Goal: Transaction & Acquisition: Book appointment/travel/reservation

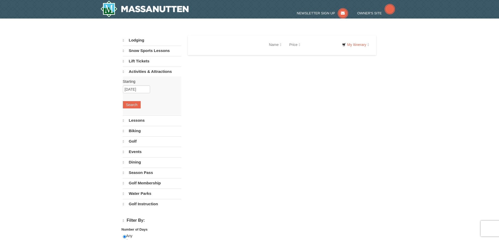
select select "10"
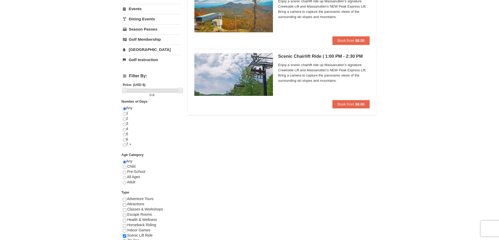
scroll to position [26, 0]
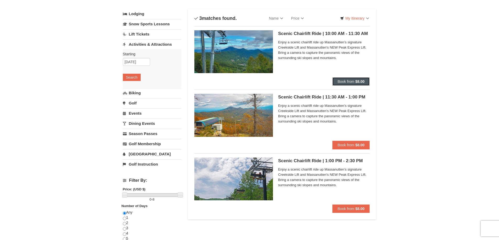
click at [353, 80] on span "Book from" at bounding box center [345, 82] width 17 height 4
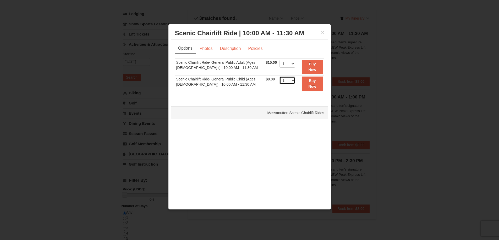
click at [288, 81] on select "1 2 3 4 5 6 7 8 9 10 11 12 13 14 15 16 17 18 19 20 21 22" at bounding box center [287, 81] width 16 height 8
click at [288, 64] on select "1 2 3 4 5 6 7 8 9 10 11 12 13 14 15 16 17 18 19 20 21 22" at bounding box center [287, 64] width 16 height 8
select select "2"
click at [279, 60] on select "1 2 3 4 5 6 7 8 9 10 11 12 13 14 15 16 17 18 19 20 21 22" at bounding box center [287, 64] width 16 height 8
click at [314, 63] on strong "Buy Now" at bounding box center [312, 67] width 8 height 10
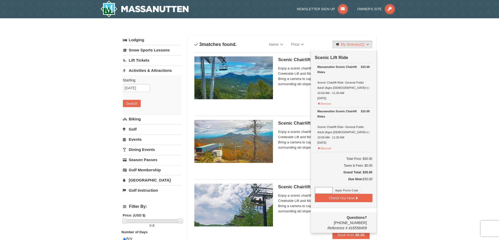
scroll to position [2, 0]
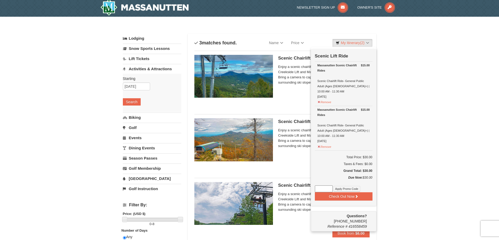
click at [379, 68] on div "× Categories List Filter My Itinerary (2) Check Out Now Scenic Lift Ride $15.00…" at bounding box center [250, 208] width 264 height 372
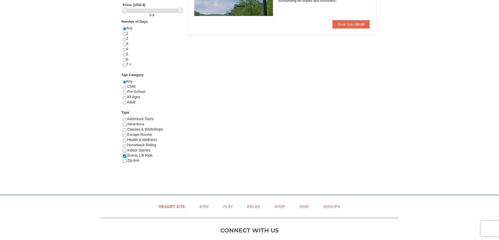
scroll to position [80, 0]
